Goal: Task Accomplishment & Management: Manage account settings

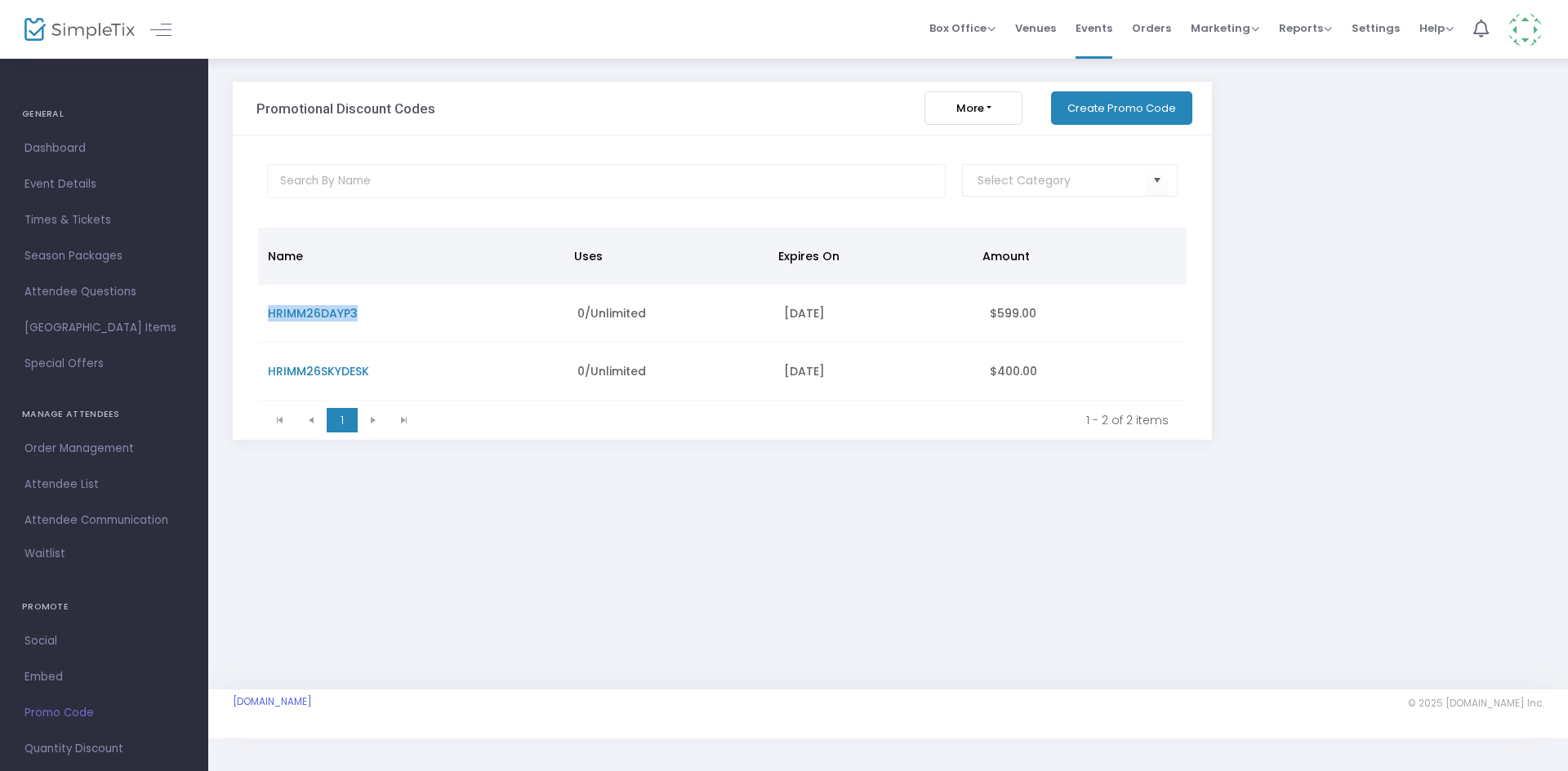
drag, startPoint x: 359, startPoint y: 315, endPoint x: 255, endPoint y: 309, distance: 104.2
click at [255, 309] on div "Name Uses Expires On Amount HRIMM26DAYP3 0/Unlimited [DATE] $599.00 HRIMM26SKYD…" at bounding box center [722, 333] width 955 height 213
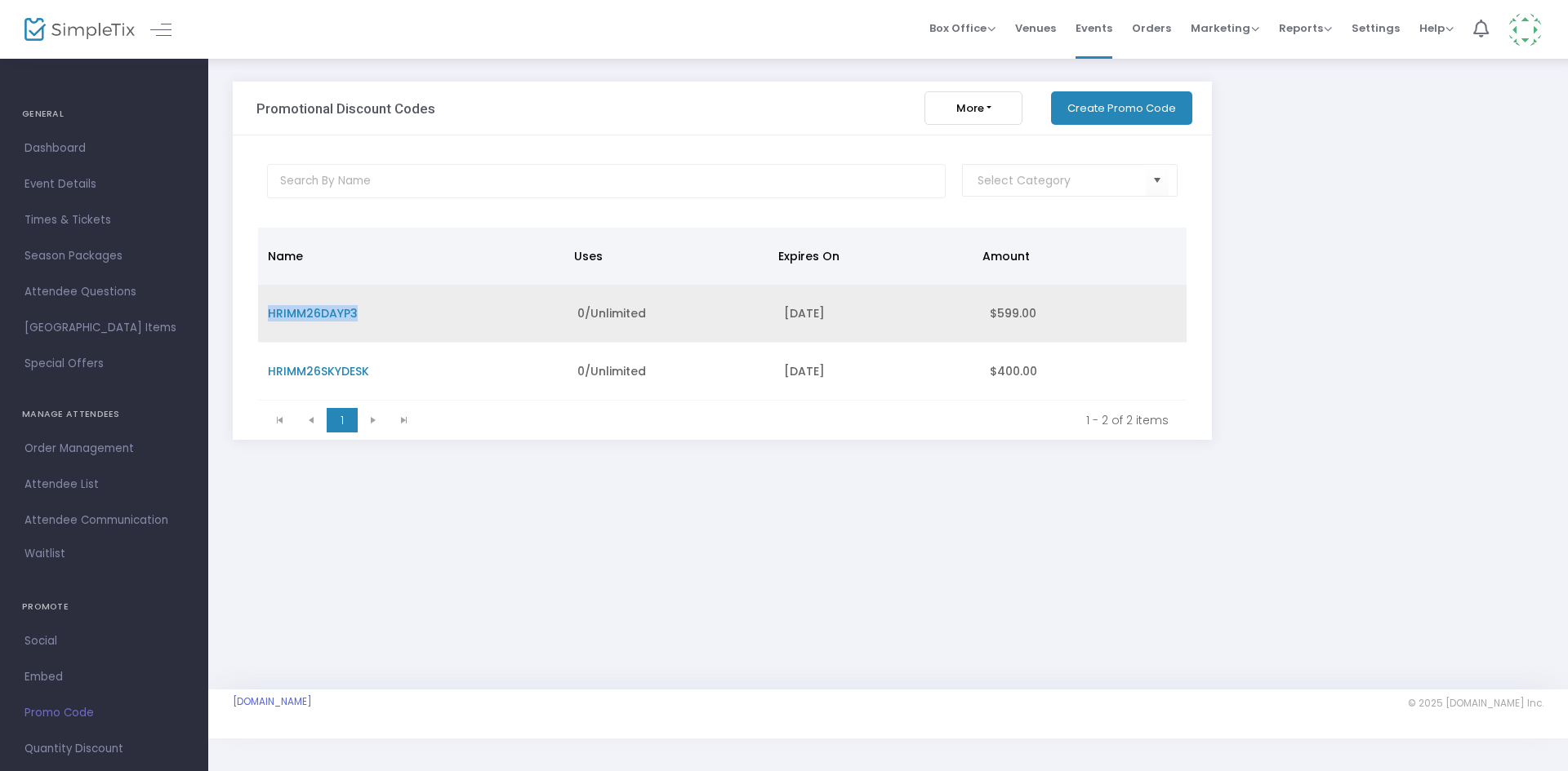
copy table "HRIMM26DAYP3"
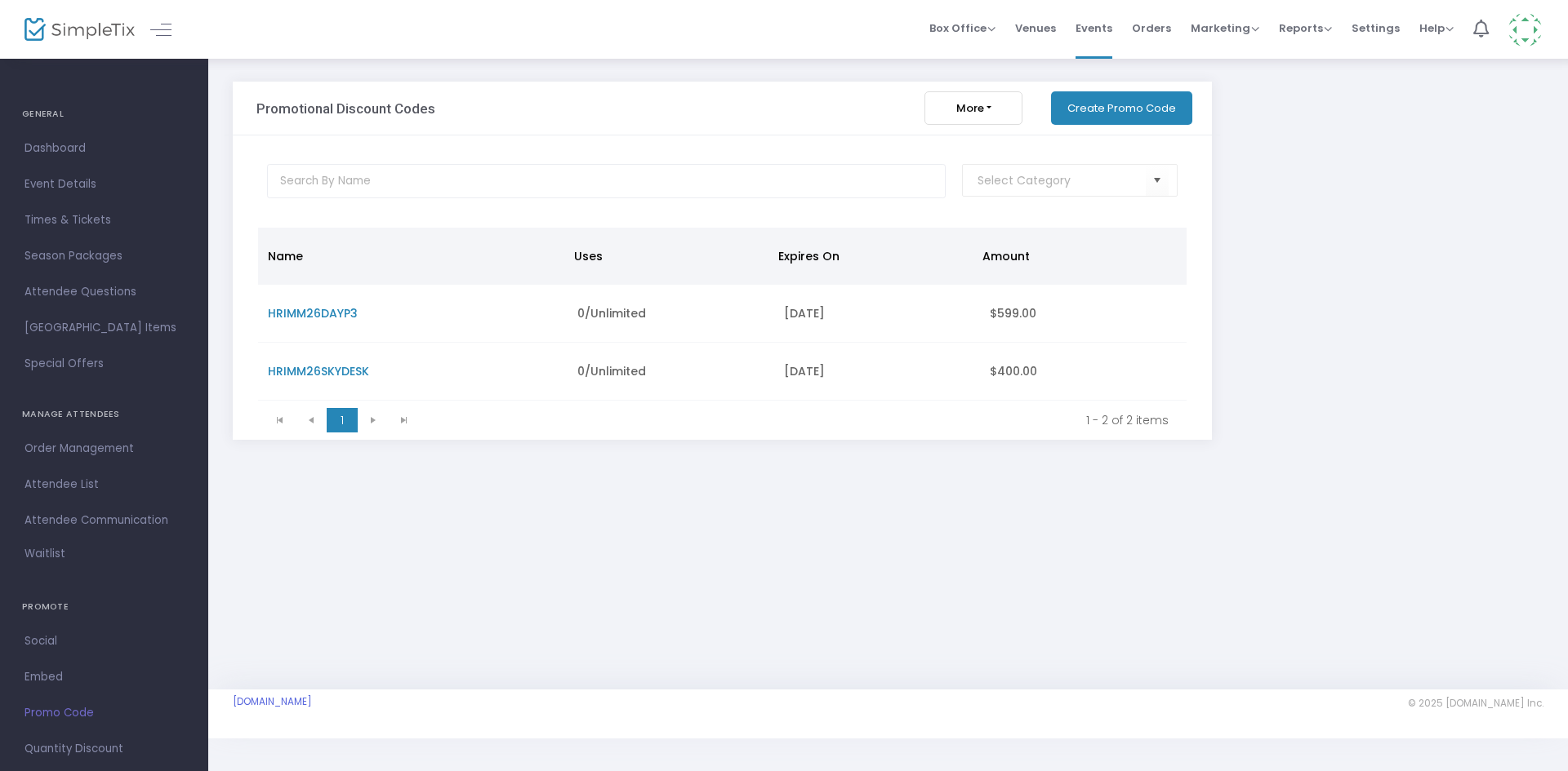
click at [563, 204] on div at bounding box center [723, 181] width 979 height 92
click at [615, 104] on div "Promotional Discount Codes" at bounding box center [599, 108] width 701 height 53
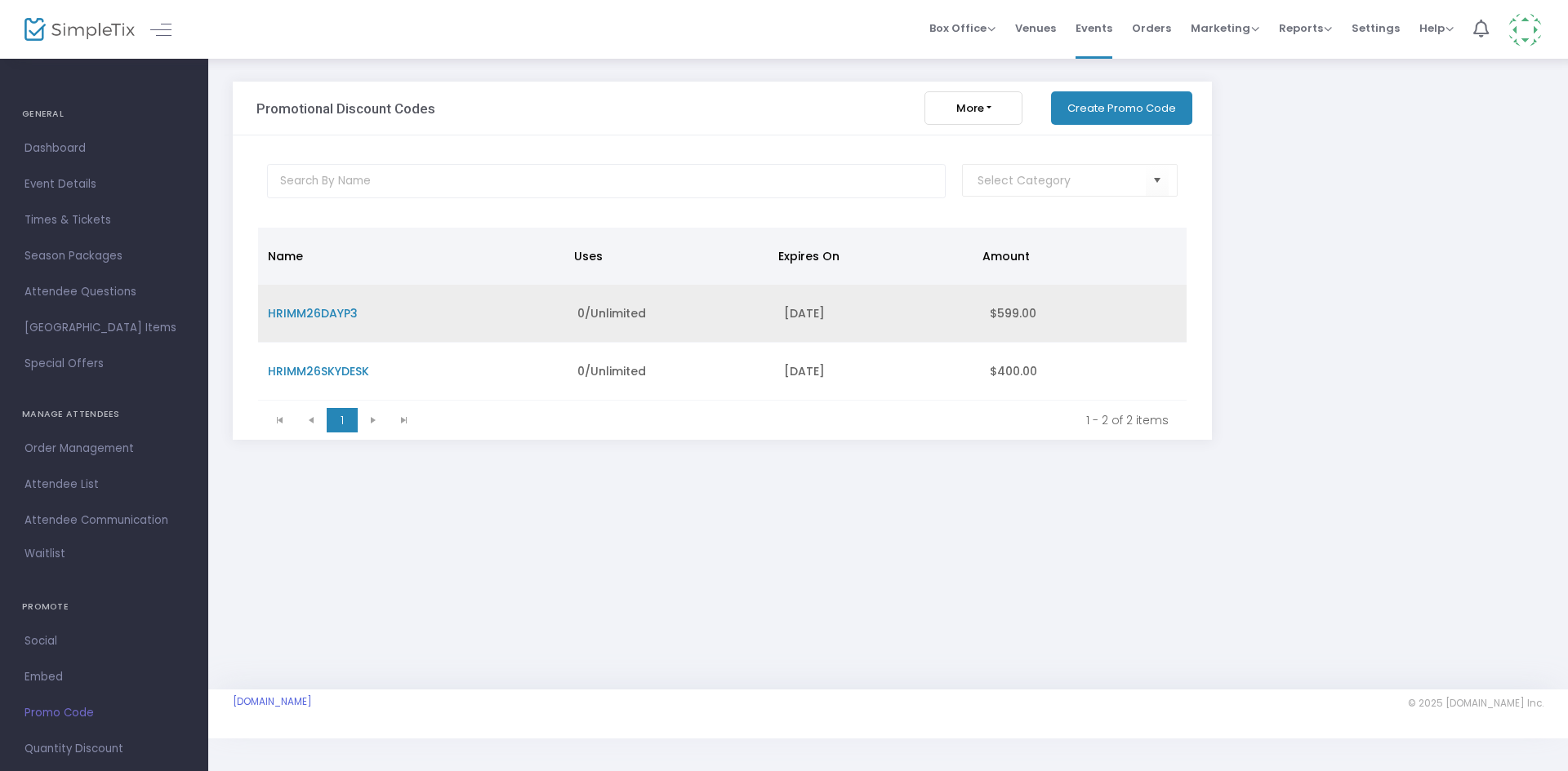
click at [337, 317] on span "HRIMM26DAYP3" at bounding box center [313, 313] width 90 height 17
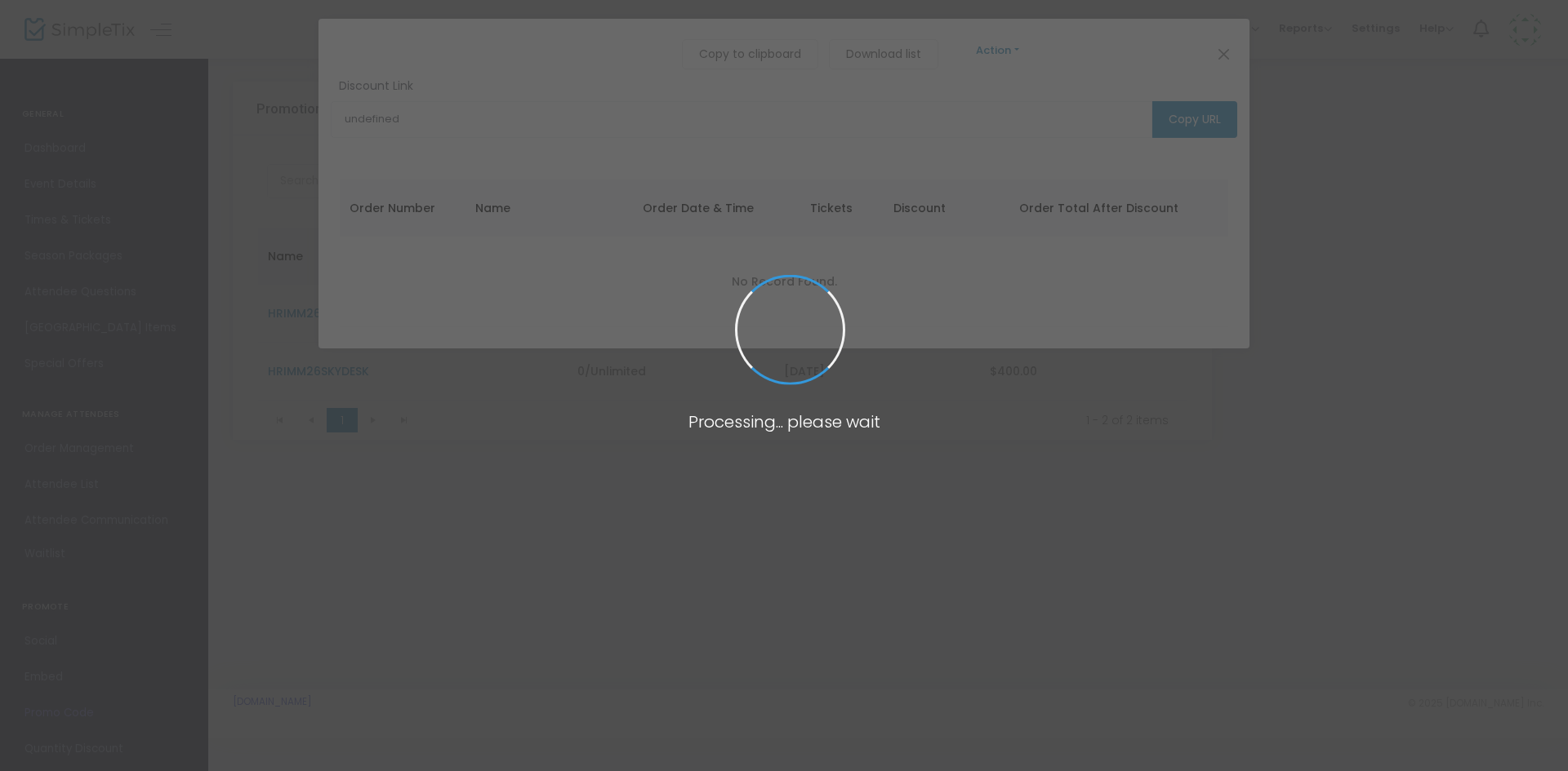
type input "[URL][DOMAIN_NAME]"
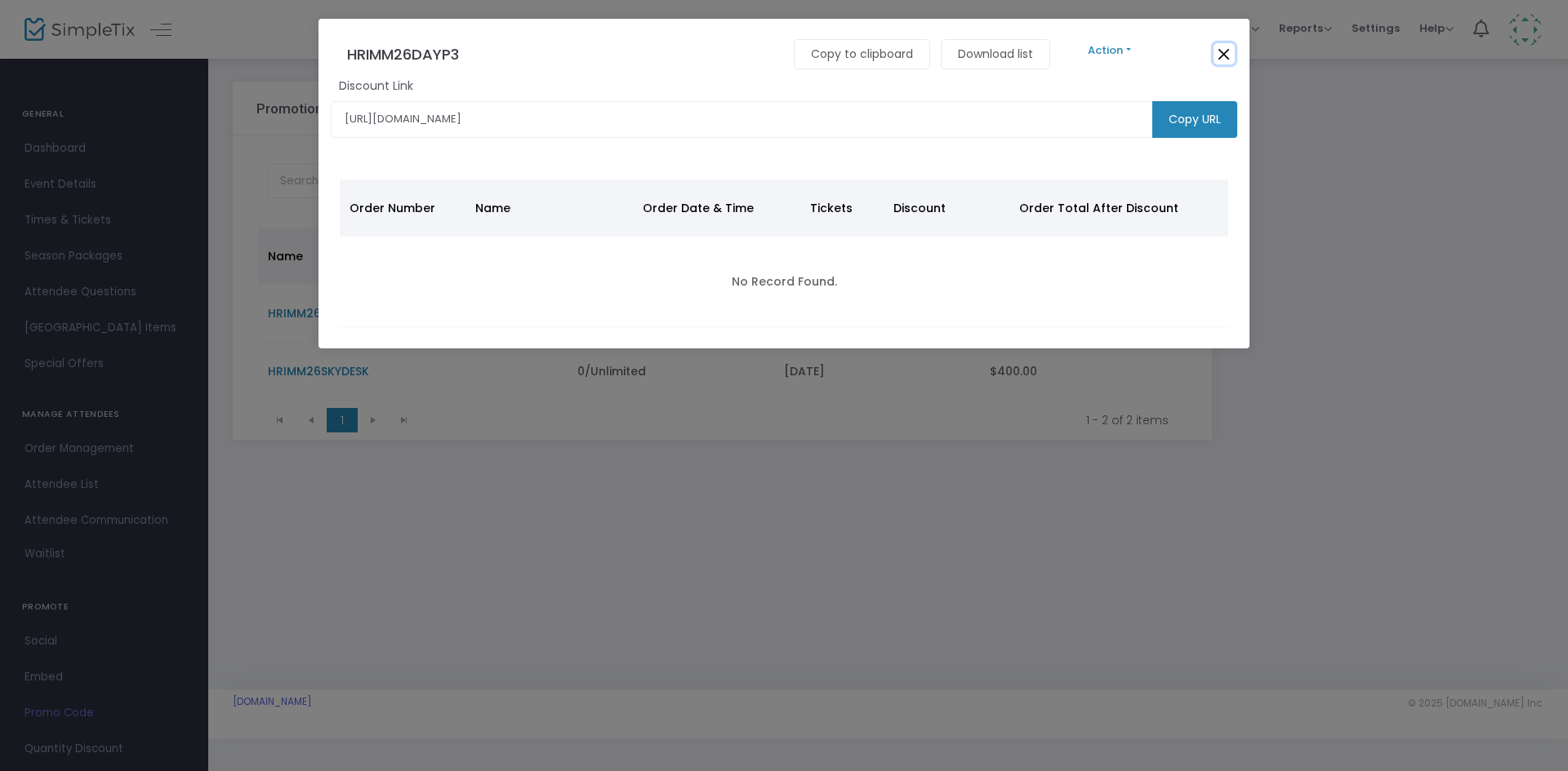
click at [1226, 49] on button "Close" at bounding box center [1224, 54] width 21 height 21
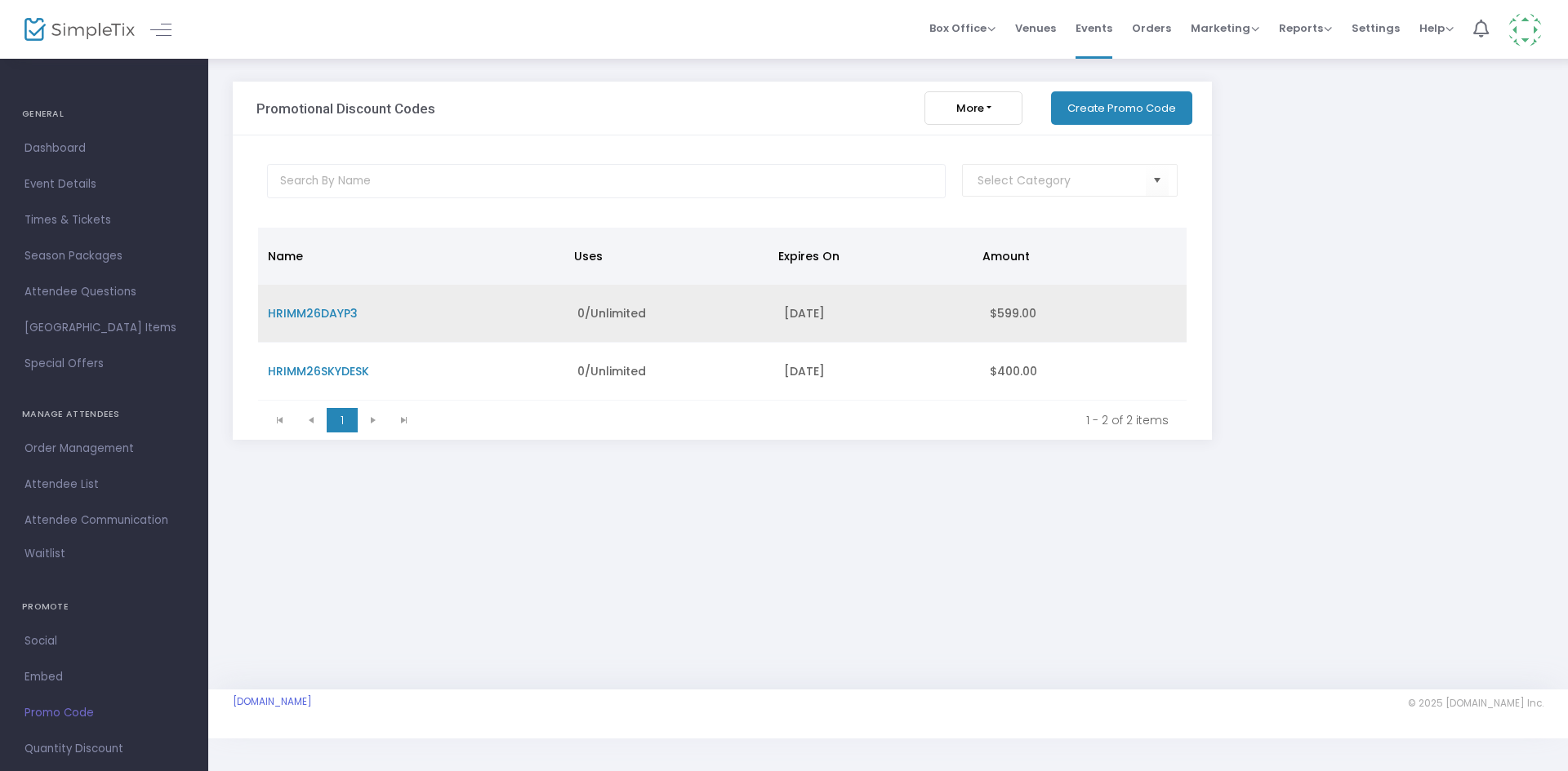
click at [796, 314] on div "[DATE]" at bounding box center [878, 313] width 187 height 17
click at [884, 315] on div "[DATE]" at bounding box center [878, 313] width 187 height 17
click at [994, 309] on span "$599.00" at bounding box center [1013, 313] width 47 height 17
click at [424, 308] on td "HRIMM26DAYP3" at bounding box center [412, 313] width 309 height 58
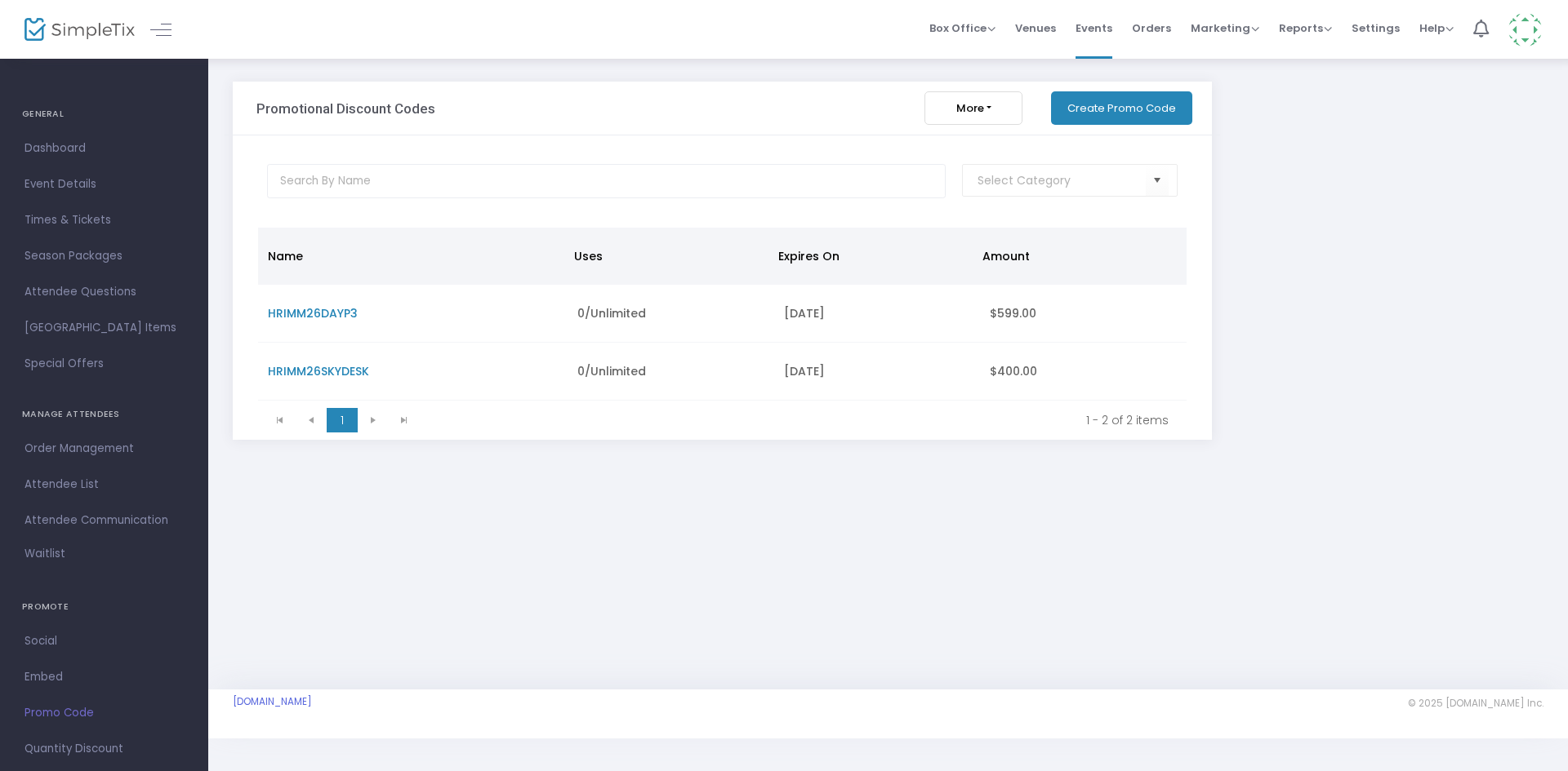
click at [1000, 109] on button "More" at bounding box center [973, 108] width 98 height 33
click at [846, 116] on div "Promotional Discount Codes" at bounding box center [599, 108] width 701 height 53
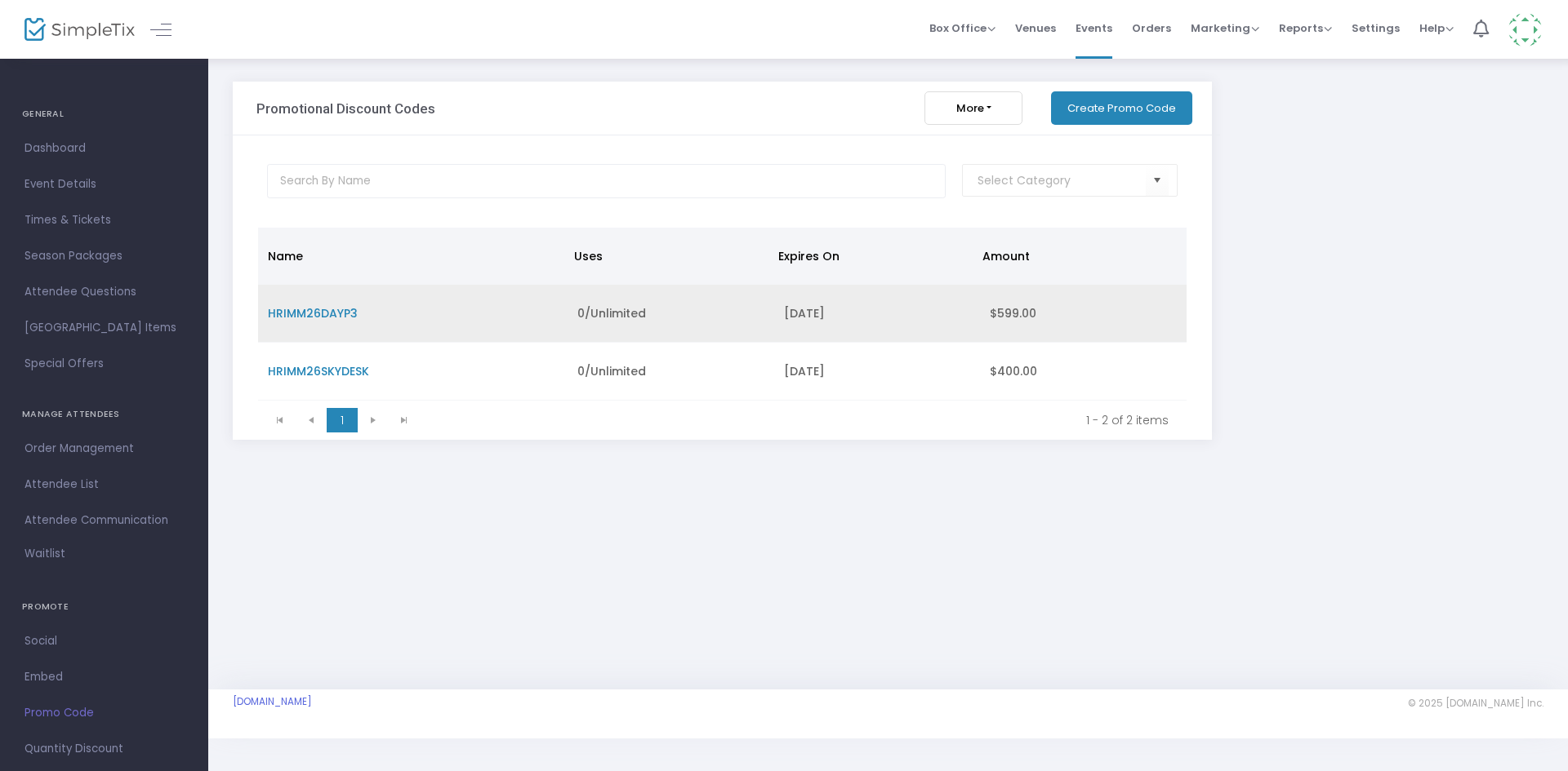
click at [348, 314] on span "HRIMM26DAYP3" at bounding box center [313, 313] width 90 height 17
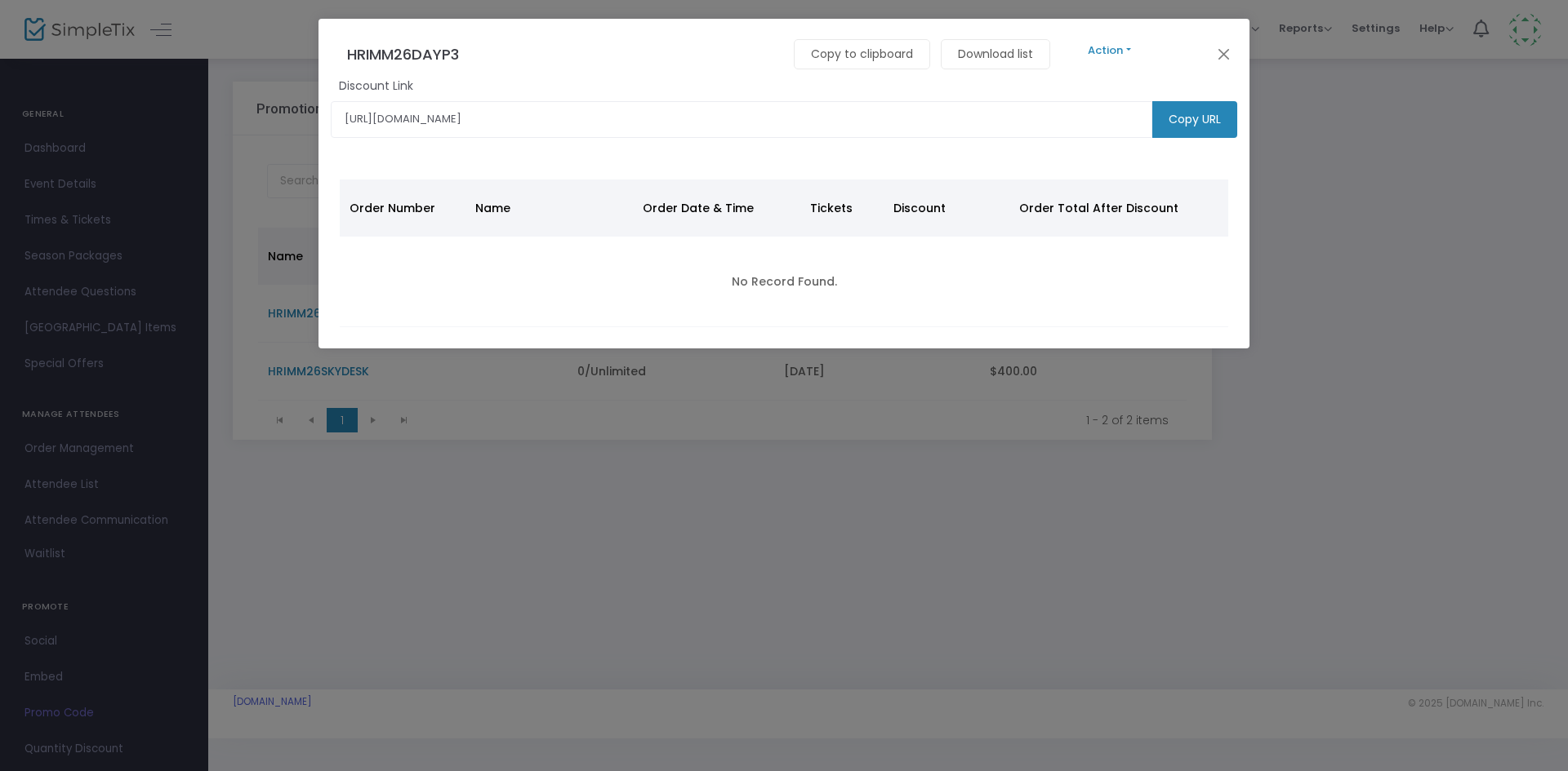
click at [1117, 53] on button "Action" at bounding box center [1110, 51] width 98 height 18
click at [1127, 101] on link "Edit" at bounding box center [1526, 93] width 931 height 28
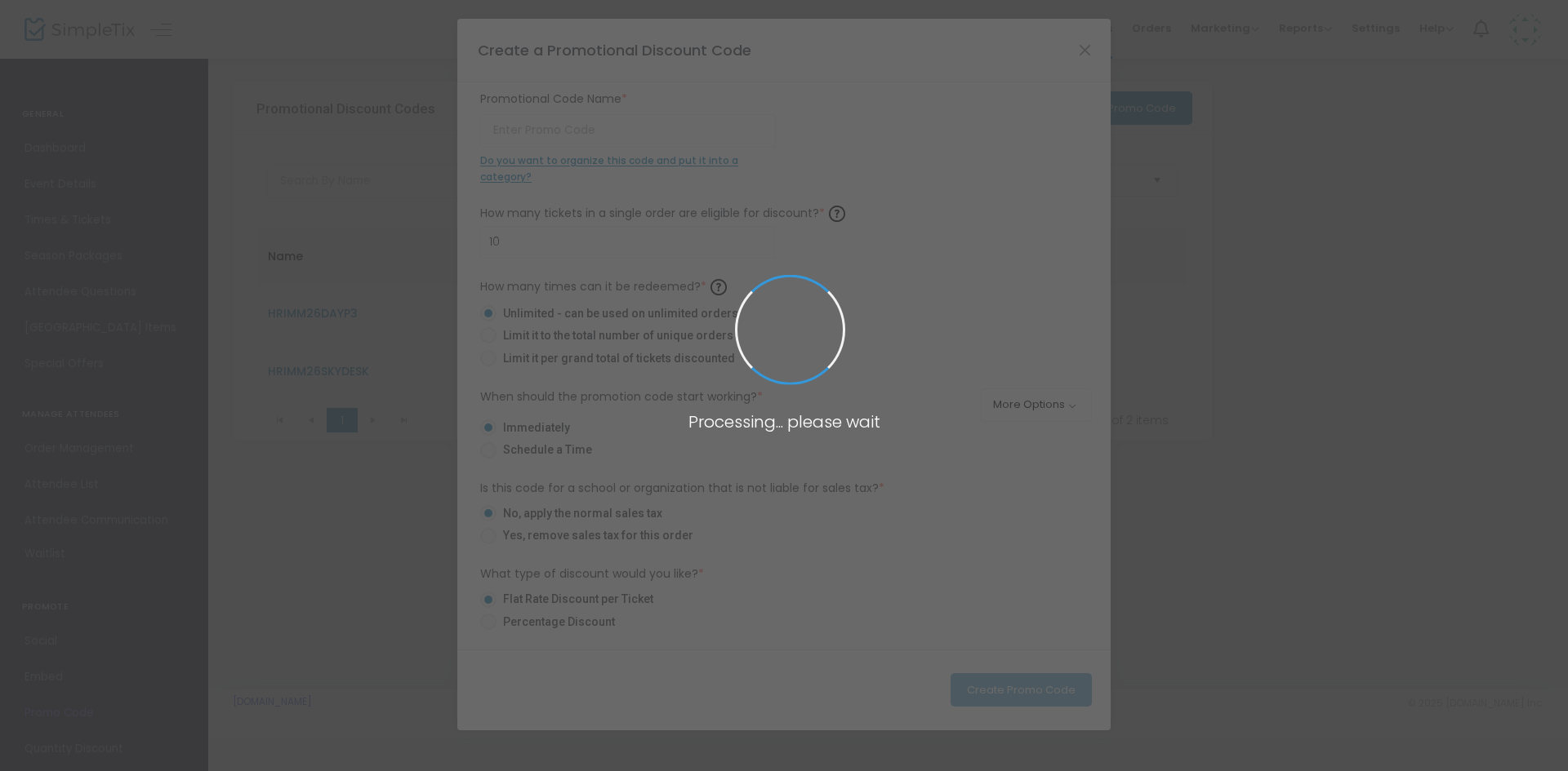
type input "HRIMM26DAYP3"
type input "$599.00"
radio input "false"
radio input "true"
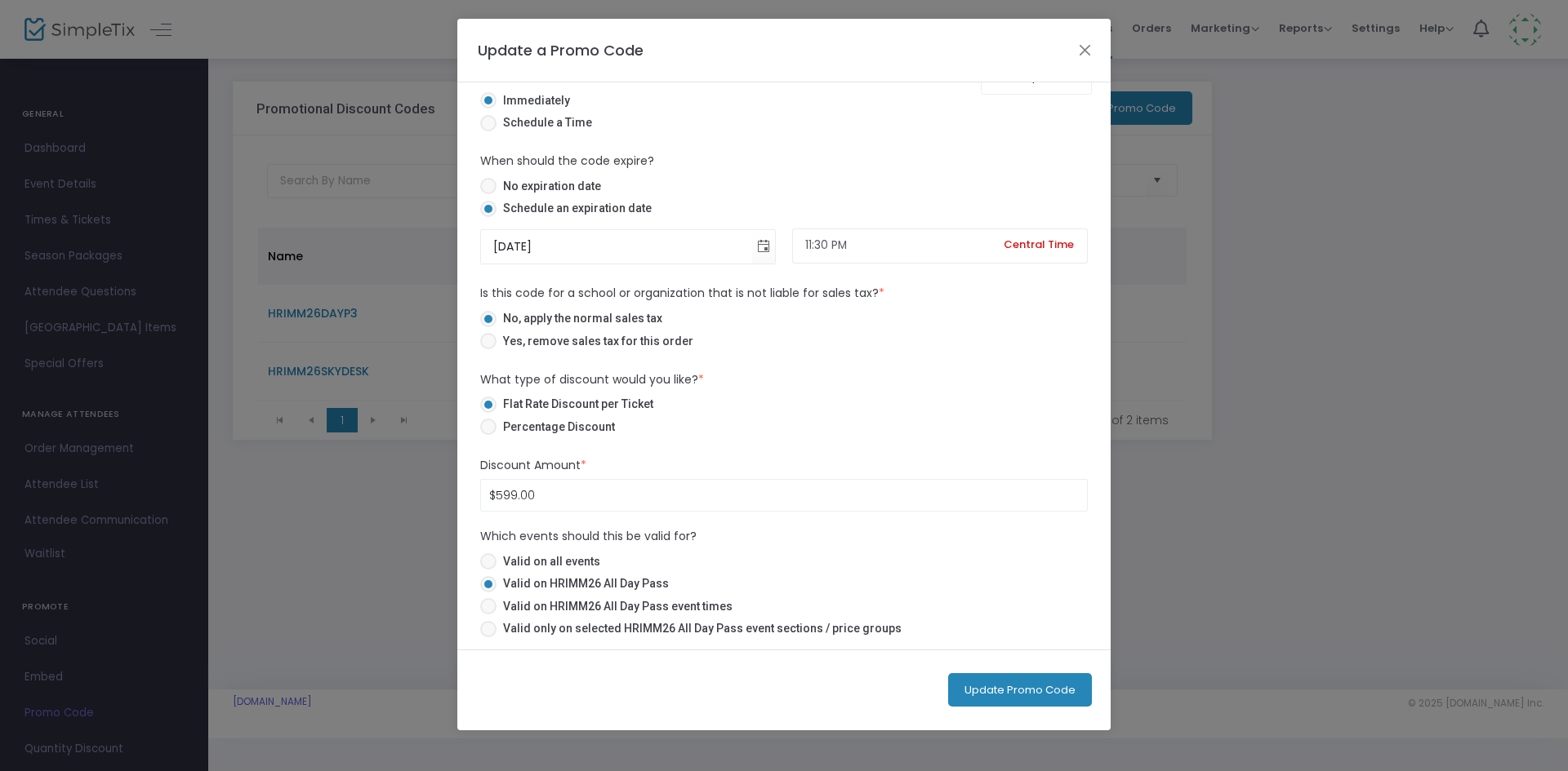
scroll to position [328, 0]
click at [498, 489] on input "599" at bounding box center [783, 494] width 606 height 31
click at [556, 490] on input "599" at bounding box center [783, 494] width 606 height 31
type input "$599.00"
